Goal: Transaction & Acquisition: Download file/media

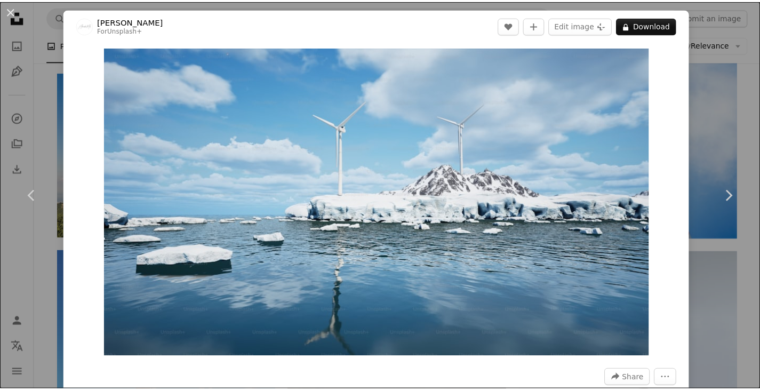
scroll to position [36171, 0]
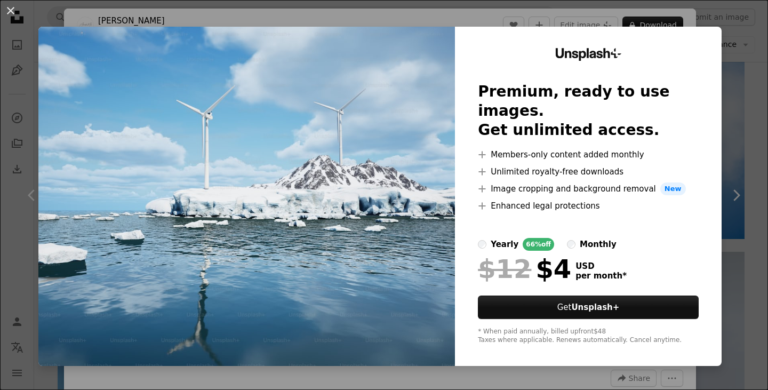
click at [728, 91] on div "An X shape Unsplash+ Premium, ready to use images. Get unlimited access. A plus…" at bounding box center [384, 195] width 768 height 390
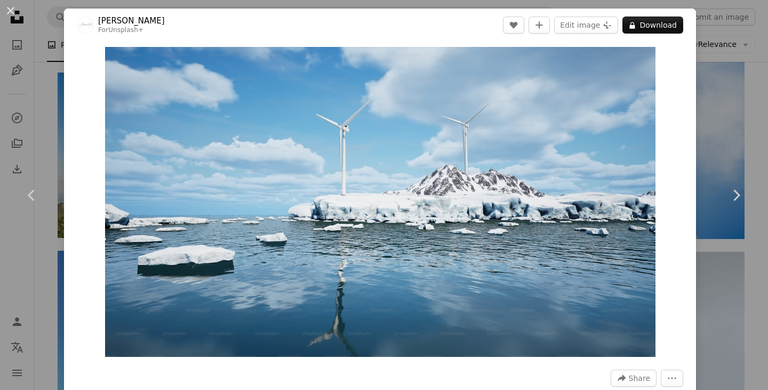
click at [724, 75] on div "An X shape Chevron left Chevron right Alexander Mils For Unsplash+ A heart A pl…" at bounding box center [384, 195] width 768 height 390
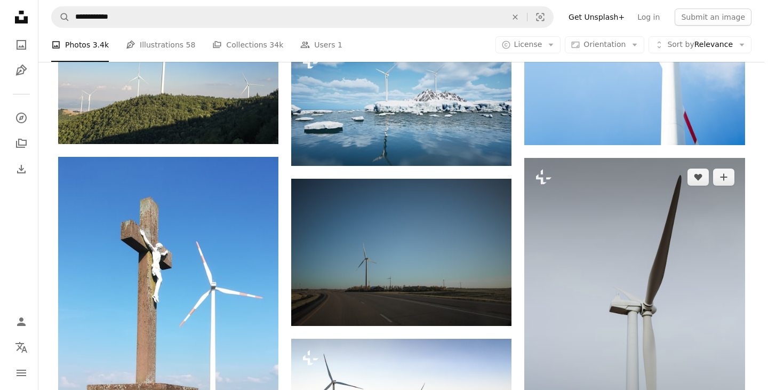
scroll to position [36224, 0]
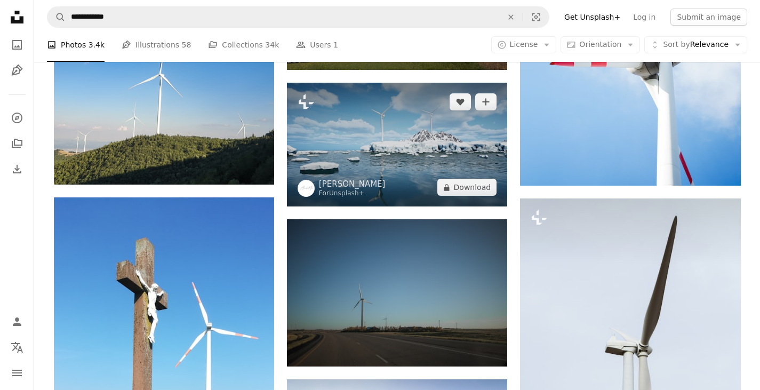
click at [416, 152] on img at bounding box center [397, 145] width 220 height 124
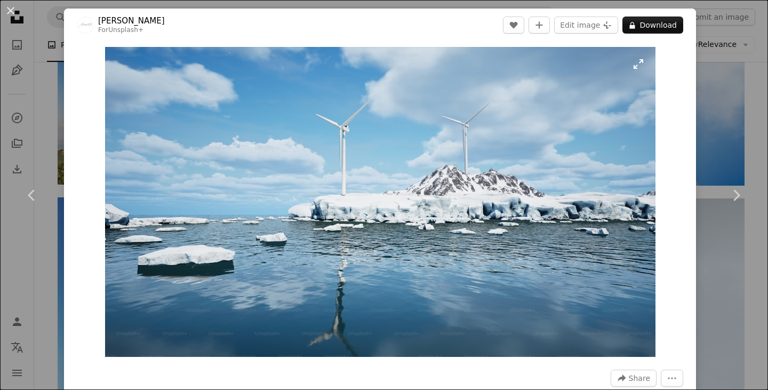
click at [632, 66] on img "Zoom in on this image" at bounding box center [380, 202] width 551 height 310
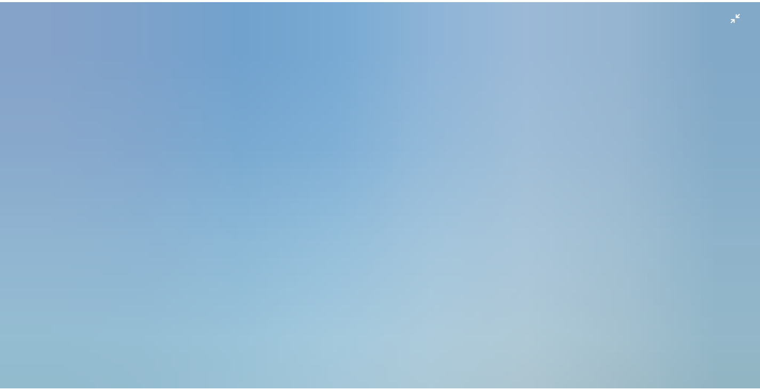
scroll to position [17, 0]
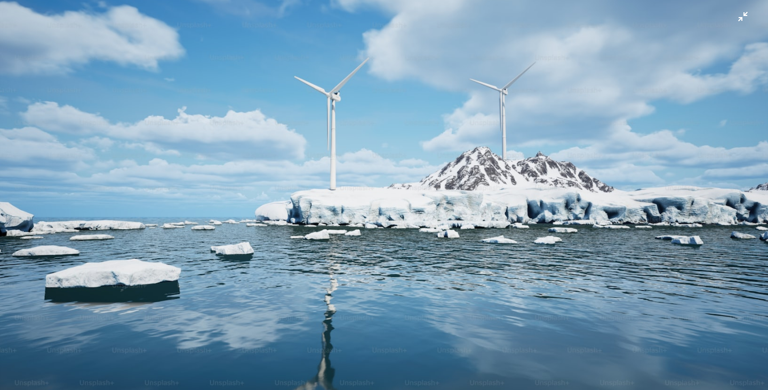
click at [735, 14] on img "Zoom out on this image" at bounding box center [383, 199] width 769 height 433
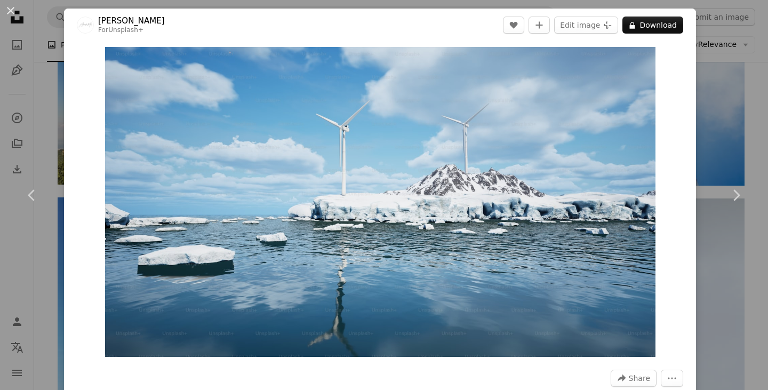
click at [726, 87] on div "An X shape Chevron left Chevron right Alexander Mils For Unsplash+ A heart A pl…" at bounding box center [384, 195] width 768 height 390
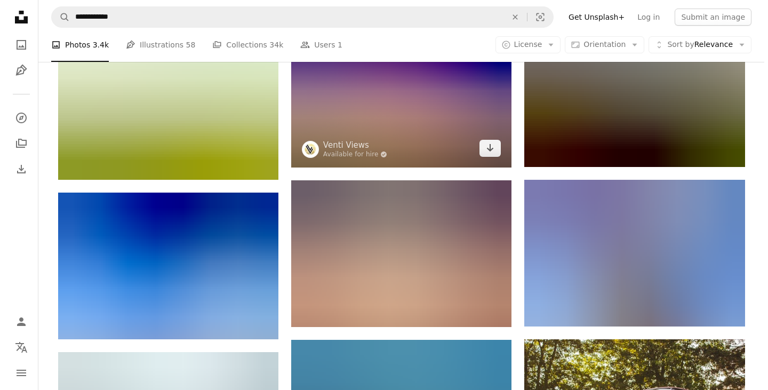
scroll to position [46947, 0]
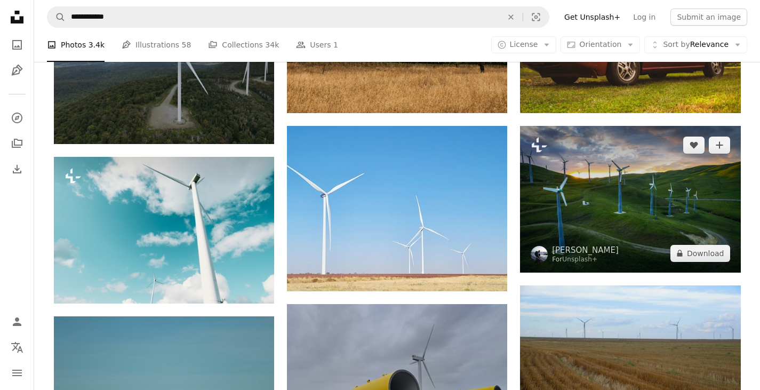
click at [628, 190] on img at bounding box center [630, 199] width 220 height 147
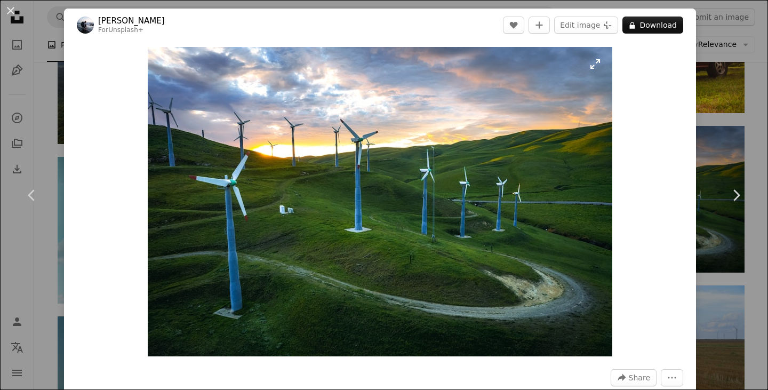
click at [589, 67] on img "Zoom in on this image" at bounding box center [380, 201] width 465 height 309
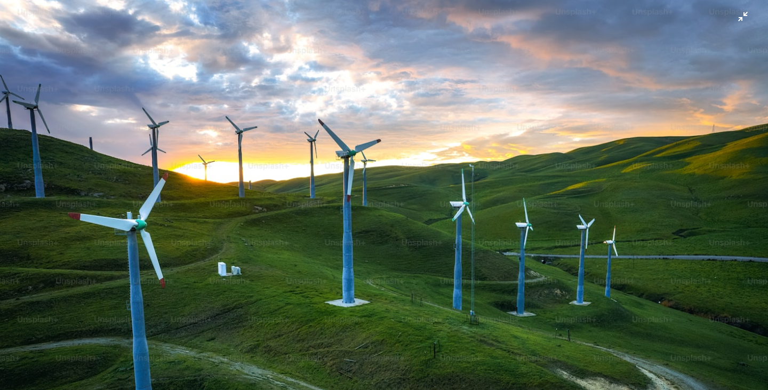
scroll to position [55, 0]
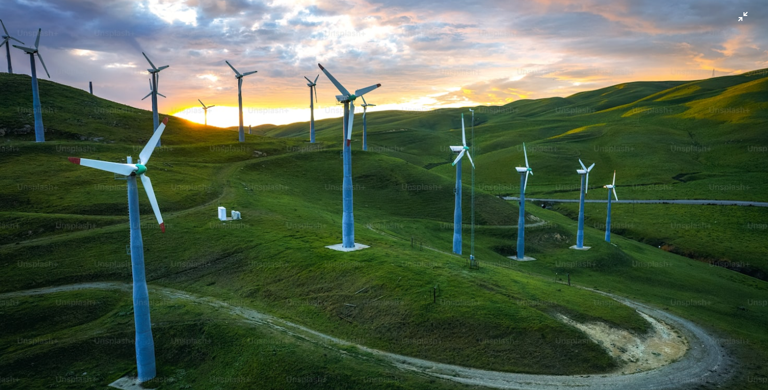
click at [734, 21] on img "Zoom out on this image" at bounding box center [383, 200] width 769 height 513
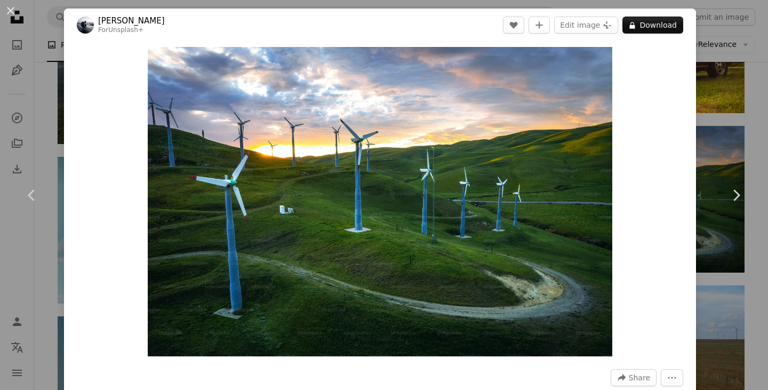
click at [734, 100] on div "An X shape Chevron left Chevron right [PERSON_NAME] For Unsplash+ A heart A plu…" at bounding box center [384, 195] width 768 height 390
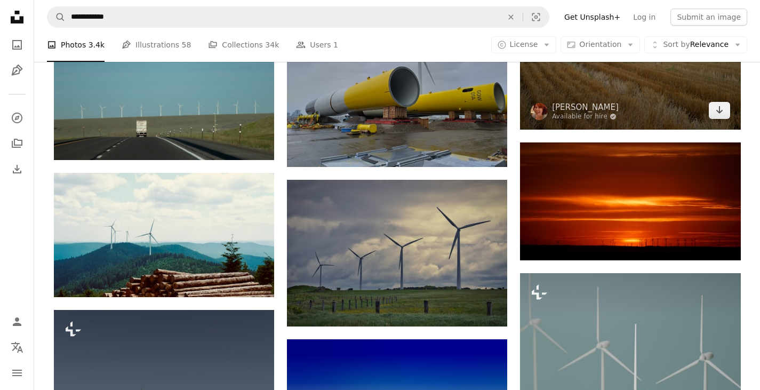
scroll to position [47267, 0]
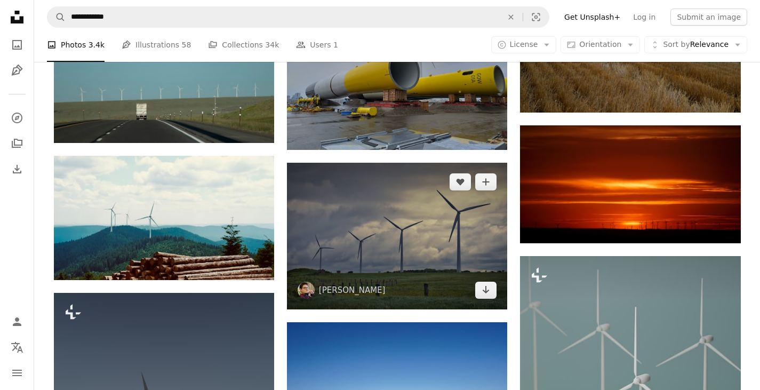
click at [427, 213] on img at bounding box center [397, 236] width 220 height 147
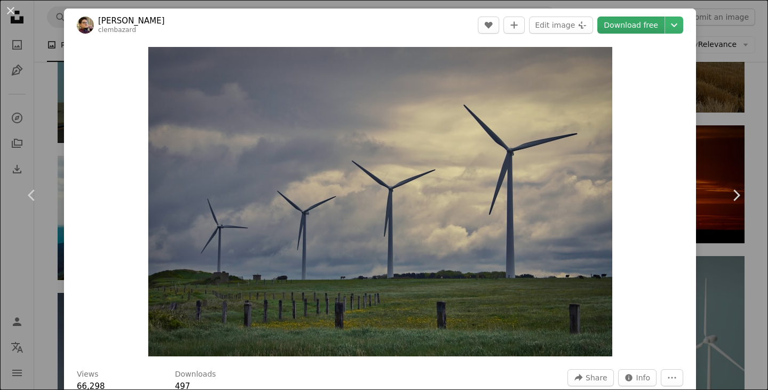
click at [627, 27] on link "Download free" at bounding box center [631, 25] width 67 height 17
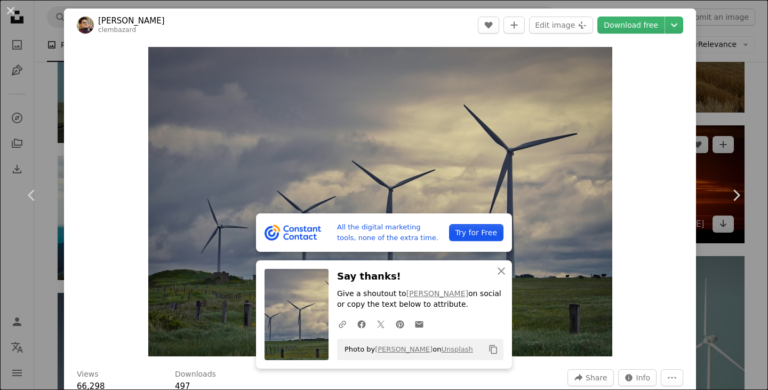
drag, startPoint x: 734, startPoint y: 137, endPoint x: 702, endPoint y: 141, distance: 31.8
click at [734, 137] on div "An X shape Chevron left Chevron right All the digital marketing tools, none of …" at bounding box center [384, 195] width 768 height 390
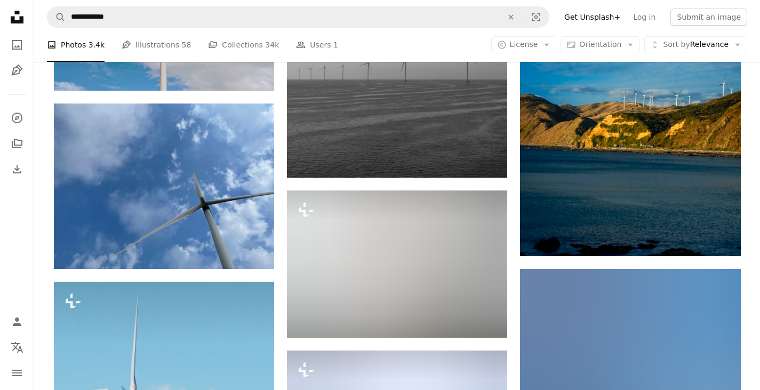
scroll to position [51802, 0]
